Goal: Task Accomplishment & Management: Use online tool/utility

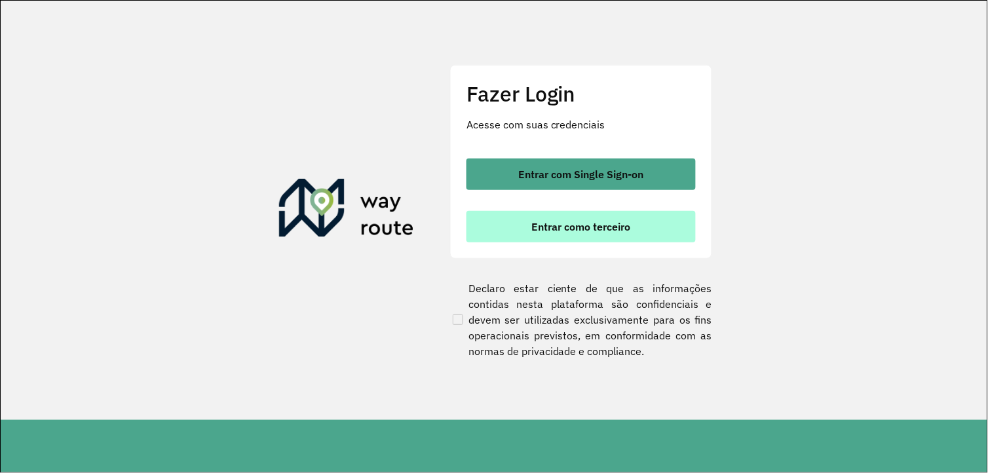
click at [659, 238] on button "Entrar como terceiro" at bounding box center [580, 226] width 229 height 31
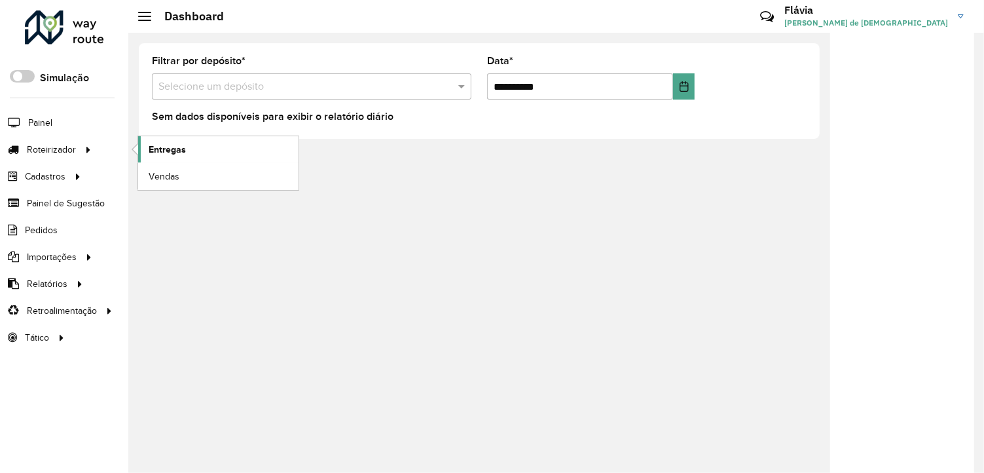
click at [169, 154] on span "Entregas" at bounding box center [167, 150] width 37 height 14
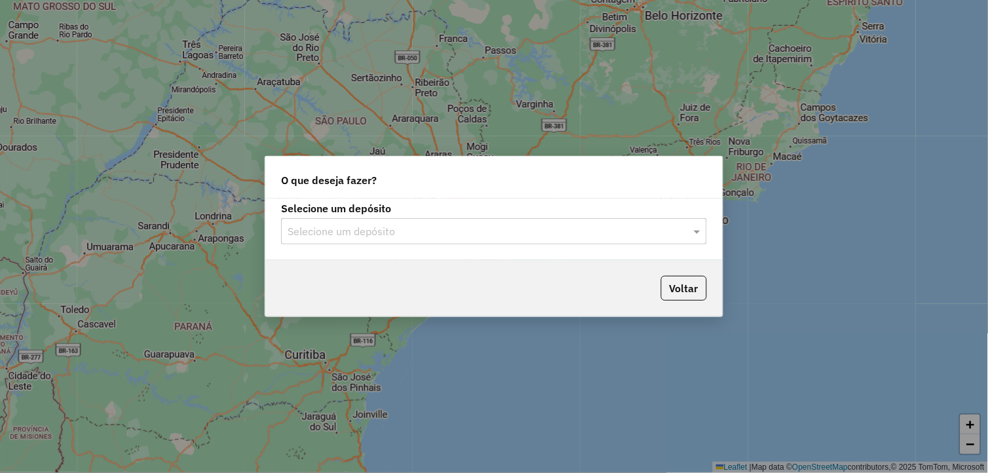
click at [429, 230] on input "text" at bounding box center [481, 232] width 386 height 16
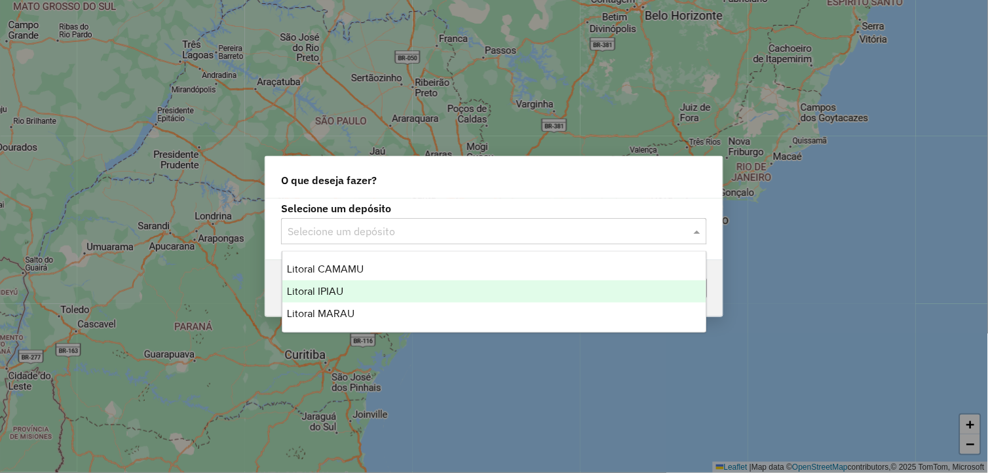
click at [365, 287] on div "Litoral IPIAU" at bounding box center [494, 291] width 424 height 22
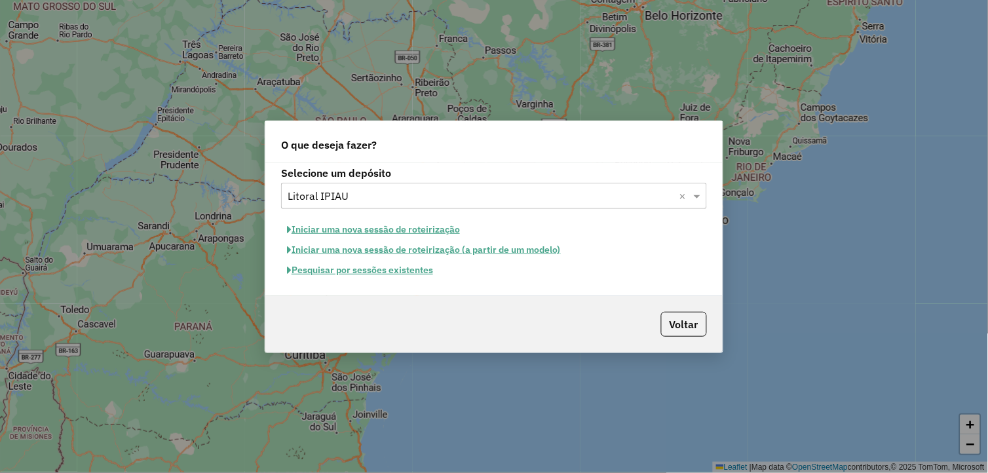
click at [373, 271] on button "Pesquisar por sessões existentes" at bounding box center [360, 270] width 158 height 20
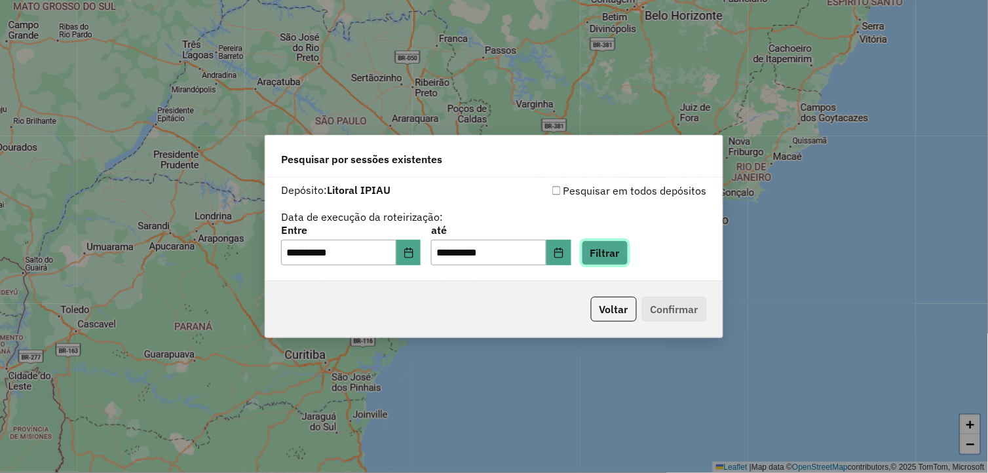
click at [623, 253] on button "Filtrar" at bounding box center [605, 252] width 47 height 25
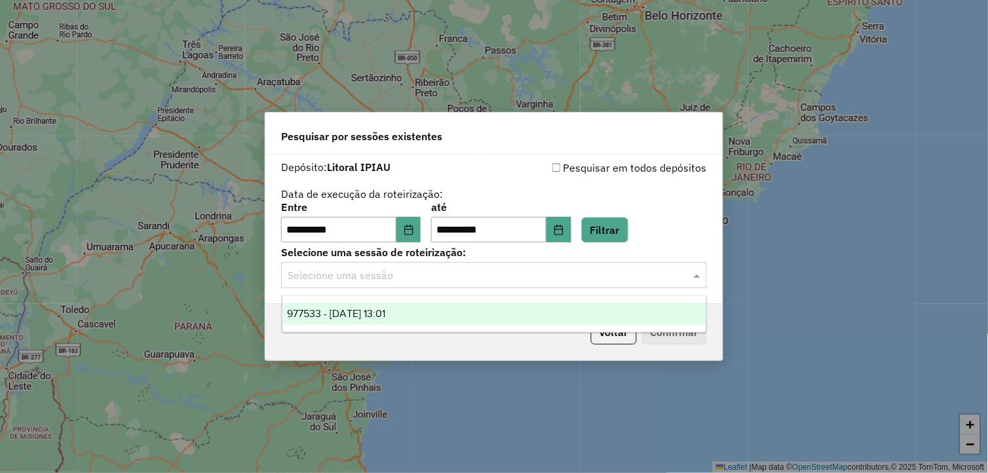
click at [648, 285] on div "Selecione uma sessão" at bounding box center [494, 275] width 426 height 26
click at [544, 316] on div "977533 - 11/08/2025 13:01" at bounding box center [494, 314] width 424 height 22
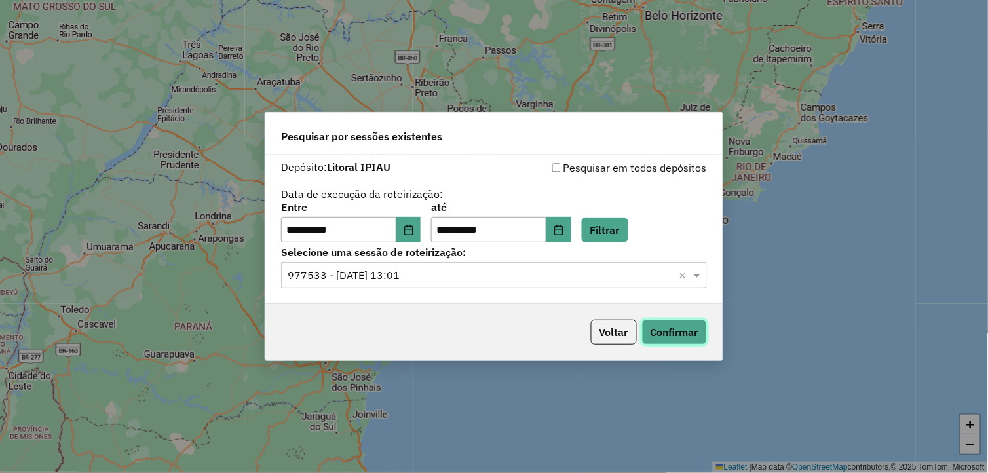
click at [652, 325] on button "Confirmar" at bounding box center [674, 332] width 65 height 25
click at [414, 232] on icon "Choose Date" at bounding box center [408, 230] width 10 height 10
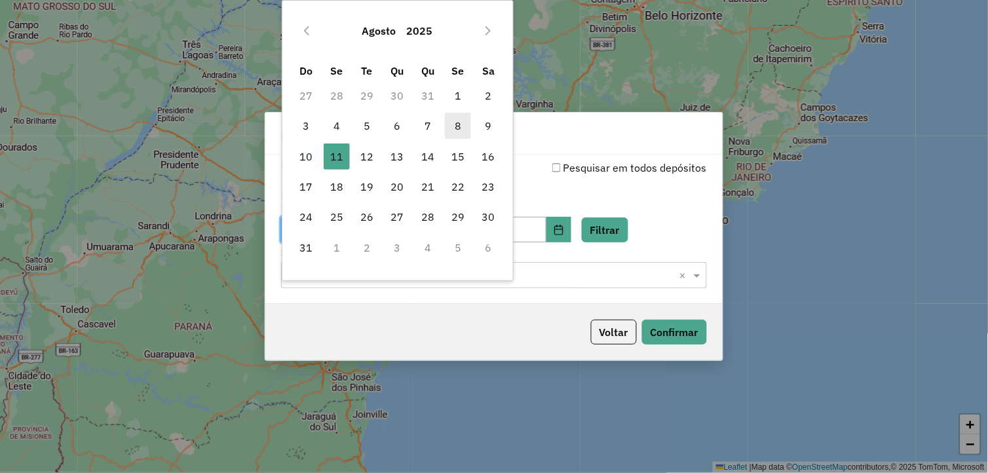
click at [458, 126] on span "8" at bounding box center [458, 126] width 26 height 26
type input "**********"
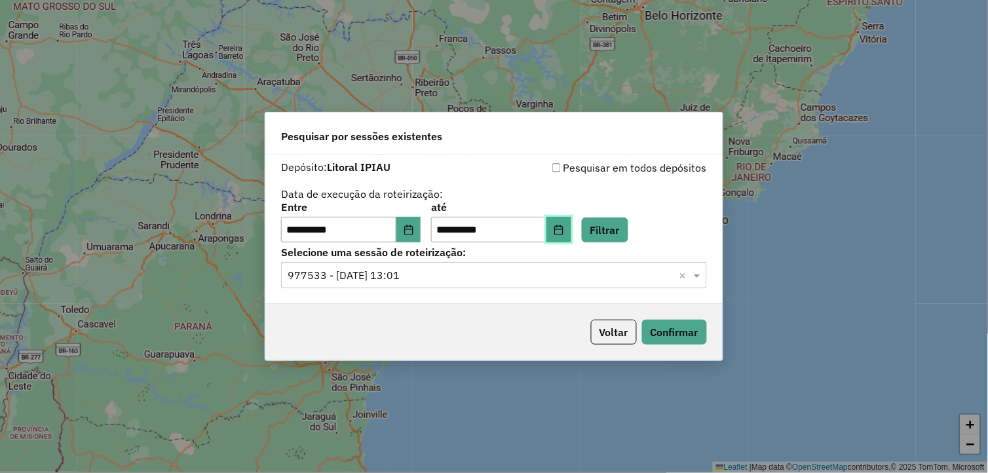
click at [564, 231] on icon "Choose Date" at bounding box center [558, 230] width 10 height 10
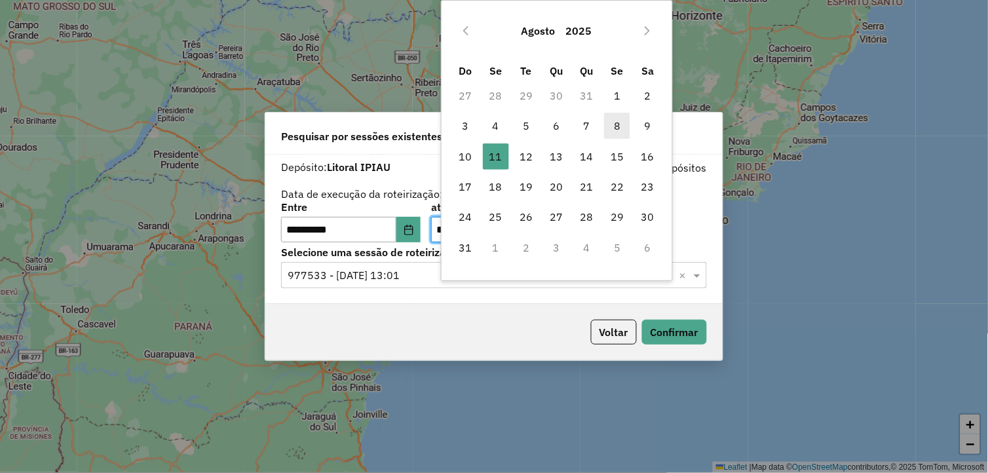
click at [612, 128] on span "8" at bounding box center [617, 126] width 26 height 26
type input "**********"
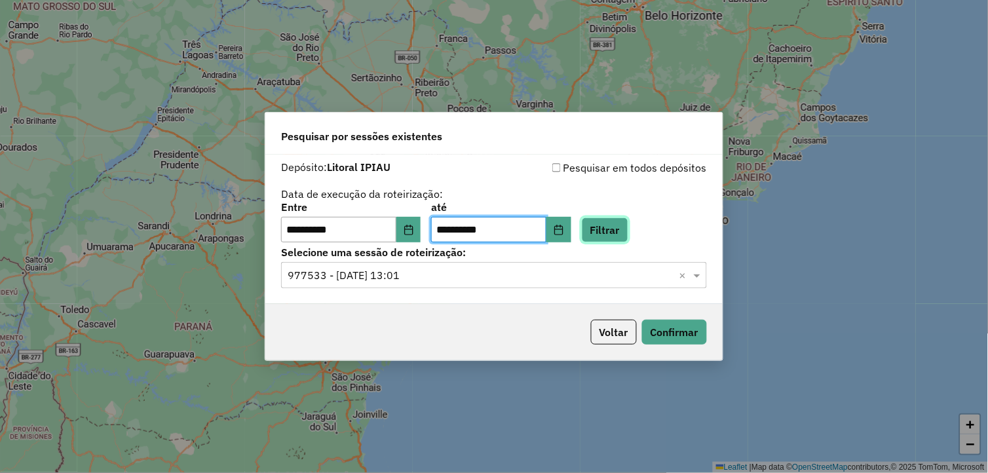
click at [623, 231] on button "Filtrar" at bounding box center [605, 229] width 47 height 25
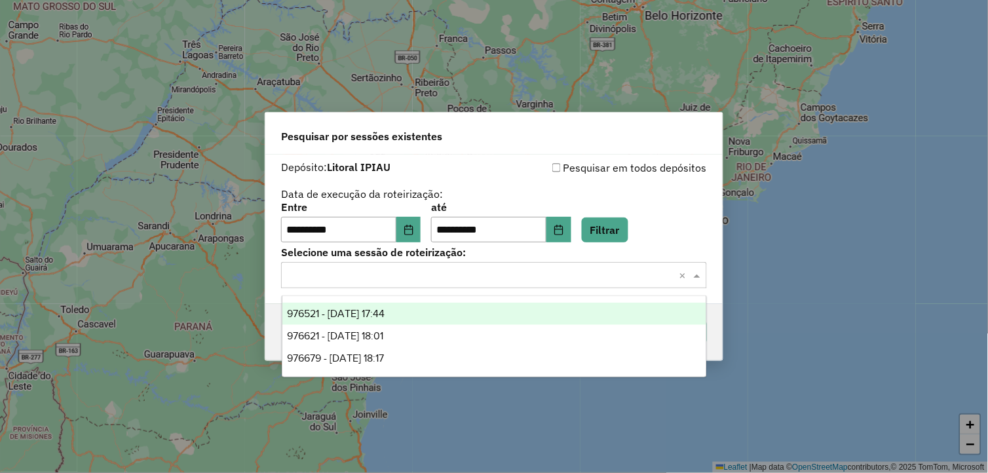
click at [586, 282] on input "text" at bounding box center [481, 276] width 386 height 16
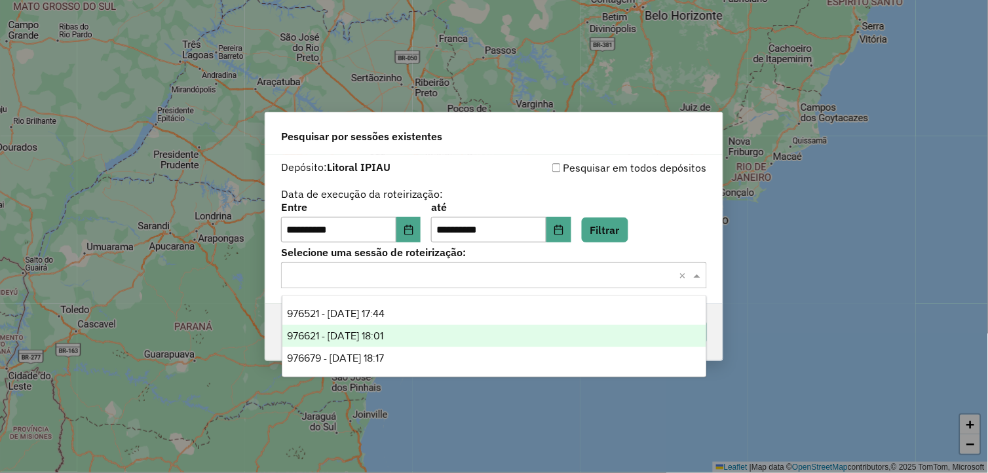
click at [410, 337] on div "976621 - 08/08/2025 18:01" at bounding box center [494, 336] width 424 height 22
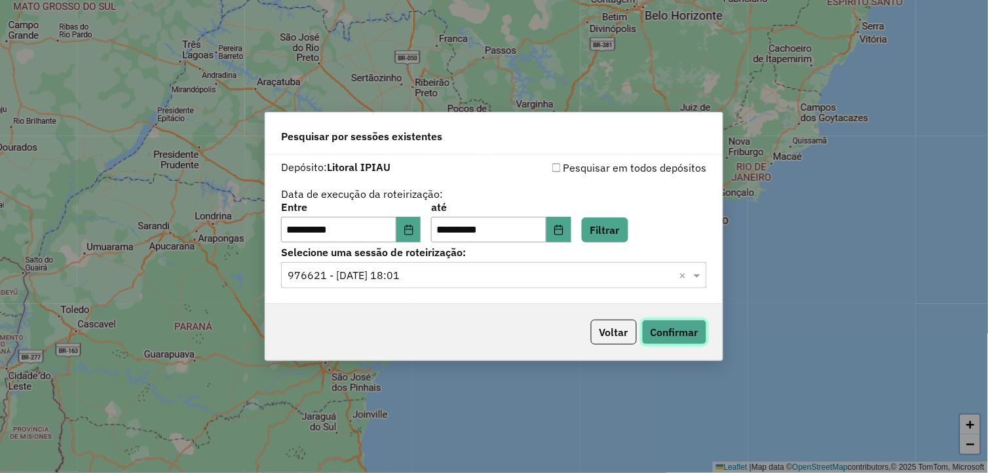
click at [672, 326] on button "Confirmar" at bounding box center [674, 332] width 65 height 25
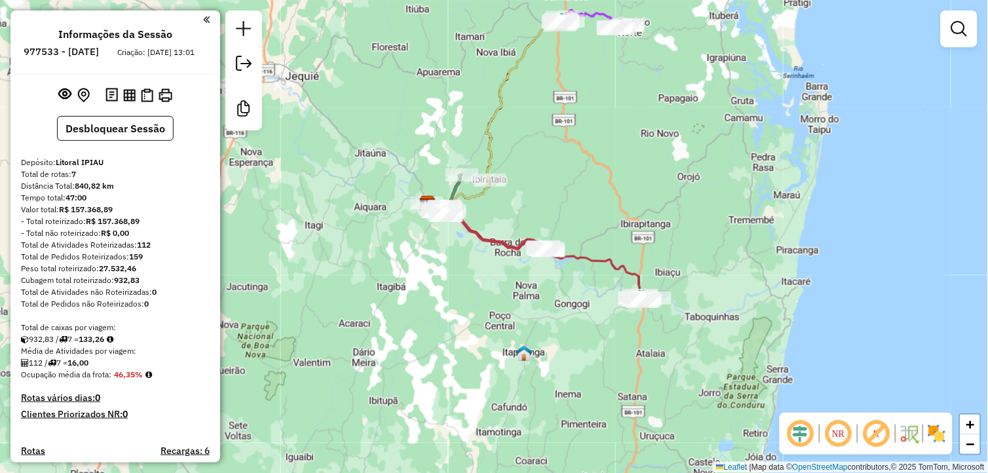
drag, startPoint x: 548, startPoint y: 151, endPoint x: 577, endPoint y: 229, distance: 83.1
click at [577, 227] on div "Janela de atendimento Grade de atendimento Capacidade Transportadoras Veículos …" at bounding box center [494, 236] width 988 height 473
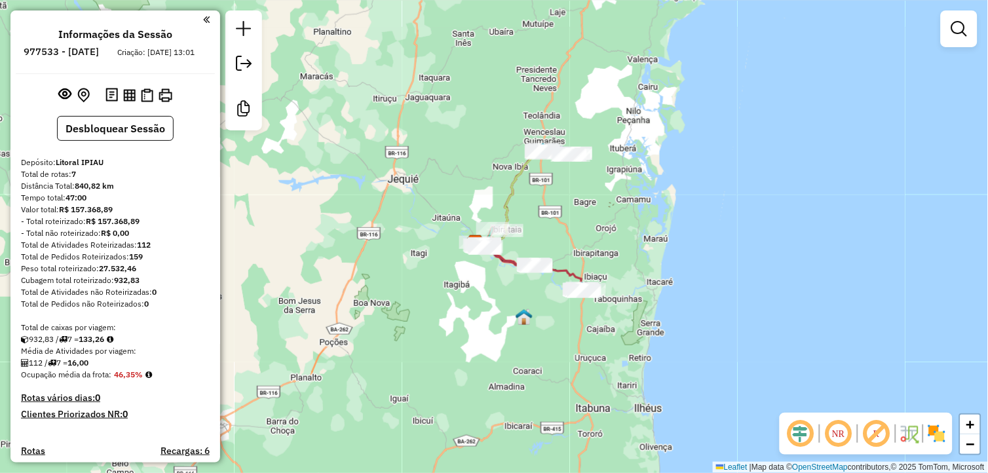
drag, startPoint x: 593, startPoint y: 218, endPoint x: 591, endPoint y: 226, distance: 8.1
click at [591, 226] on div "Janela de atendimento Grade de atendimento Capacidade Transportadoras Veículos …" at bounding box center [494, 236] width 988 height 473
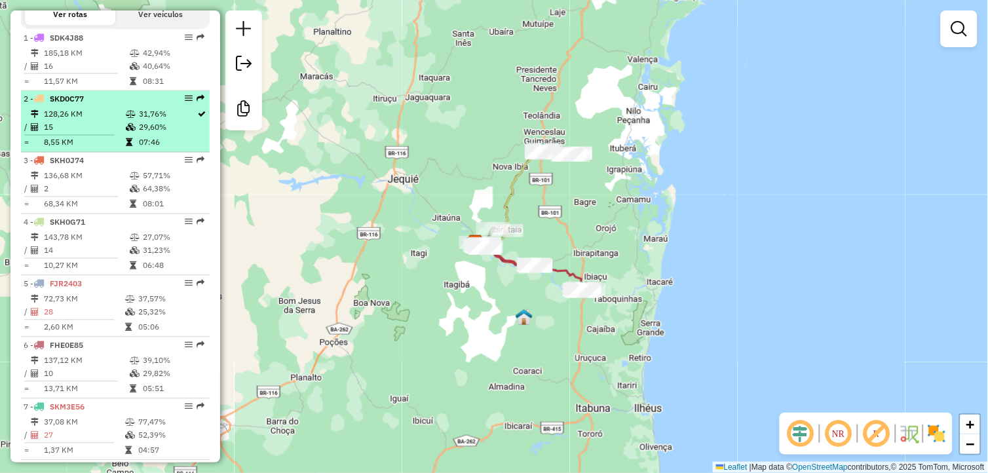
scroll to position [500, 0]
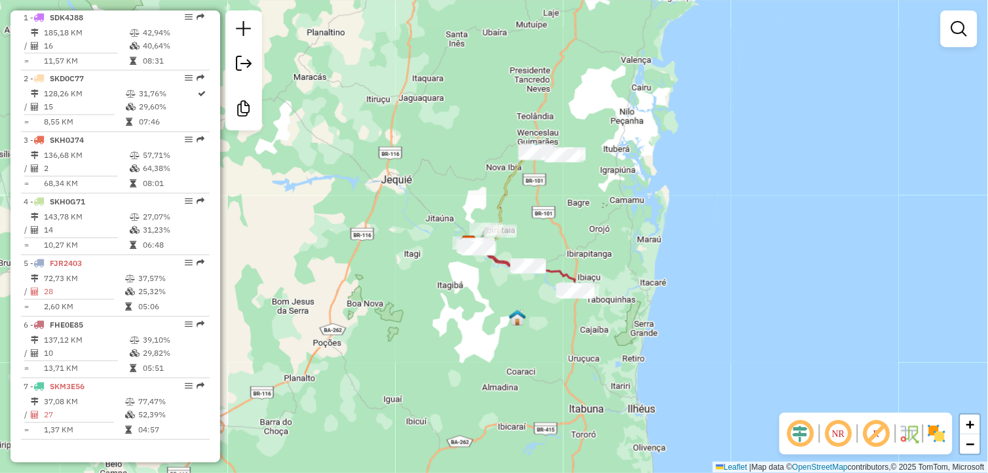
drag, startPoint x: 593, startPoint y: 212, endPoint x: 577, endPoint y: 238, distance: 31.1
click at [580, 212] on div "Janela de atendimento Grade de atendimento Capacidade Transportadoras Veículos …" at bounding box center [494, 236] width 988 height 473
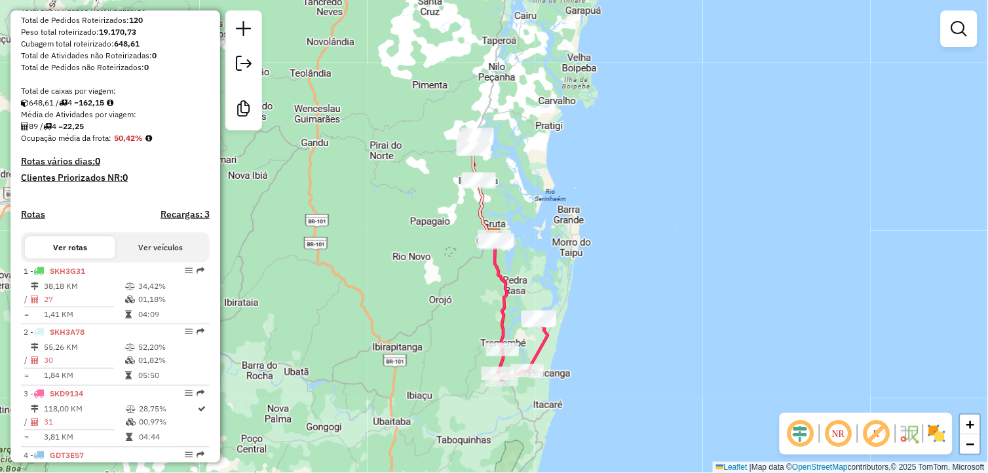
scroll to position [316, 0]
